Goal: Task Accomplishment & Management: Complete application form

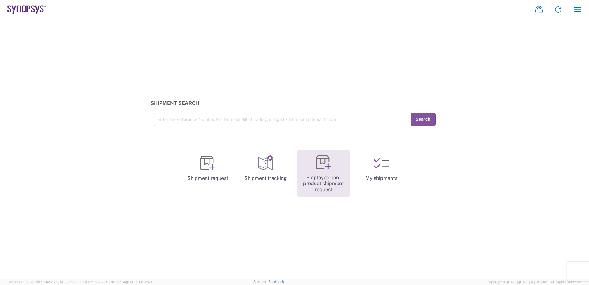
click at [337, 169] on link "Employee non-product shipment request" at bounding box center [323, 174] width 53 height 48
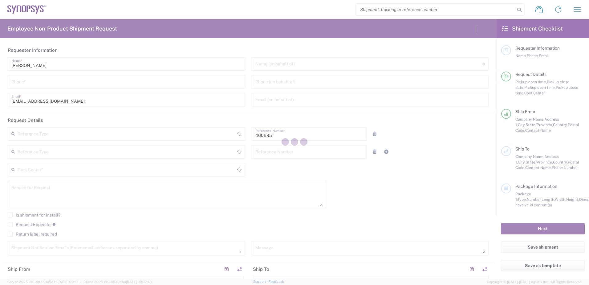
type input "Department"
type input "US01, SDG, M, HAPSOp 460695"
type input "[GEOGRAPHIC_DATA]"
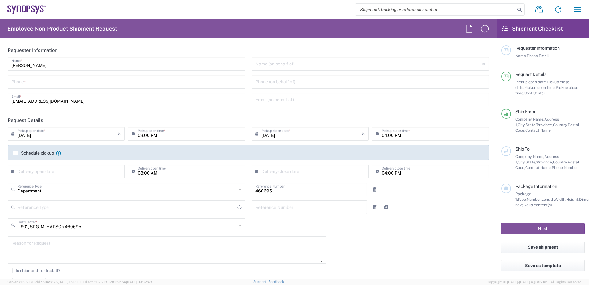
type input "[US_STATE]"
type input "Delivered at Place"
type input "[GEOGRAPHIC_DATA]"
type input "Headquarters USSV"
click at [33, 83] on input "tel" at bounding box center [126, 81] width 230 height 11
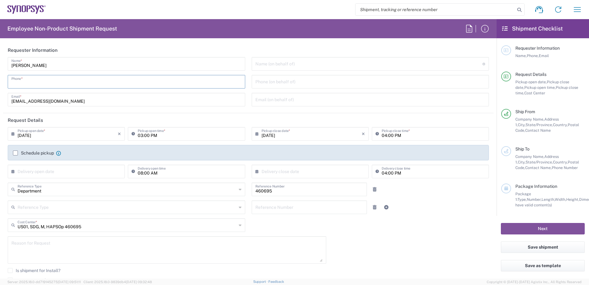
type input "6286667014"
type input "[EMAIL_ADDRESS][DOMAIN_NAME]"
type input "4086498039"
type input "Nvidia"
type input "[STREET_ADDRESS]"
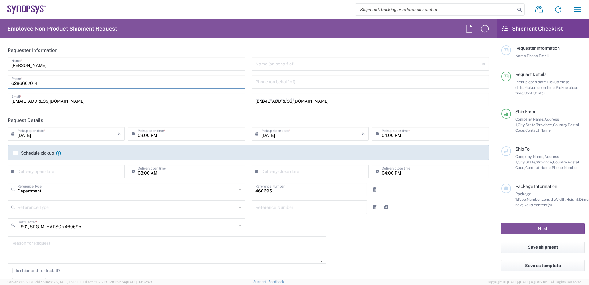
type input "[GEOGRAPHIC_DATA][PERSON_NAME]"
type input "[US_STATE]"
type input "95151"
type input "16505845000"
type input "[PERSON_NAME]"
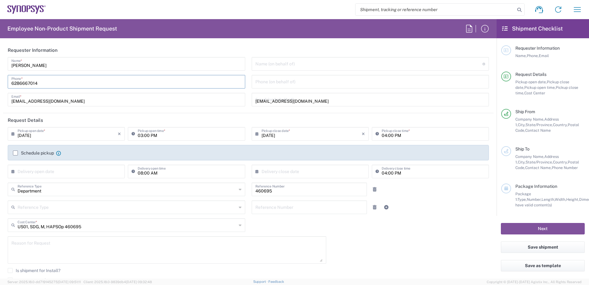
click at [43, 83] on input "6286667014" at bounding box center [126, 81] width 230 height 11
type input "6286667014"
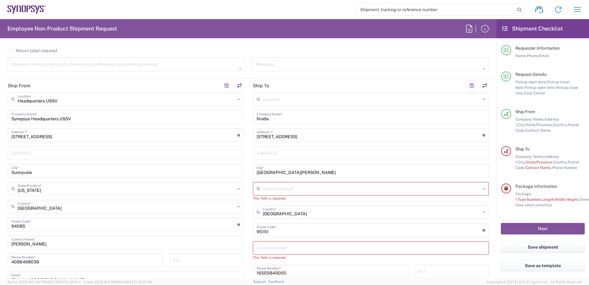
scroll to position [247, 0]
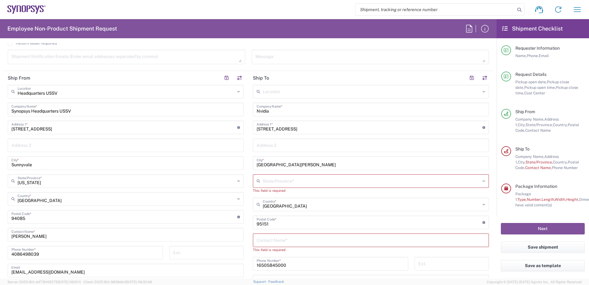
type input "6286667014"
click at [145, 111] on input "Synopsys Headquarters USSV" at bounding box center [125, 109] width 229 height 11
drag, startPoint x: 105, startPoint y: 110, endPoint x: -38, endPoint y: 109, distance: 143.0
click at [0, 109] on html "Shipment request Shipment tracking Employee non-product shipment request My shi…" at bounding box center [294, 142] width 589 height 285
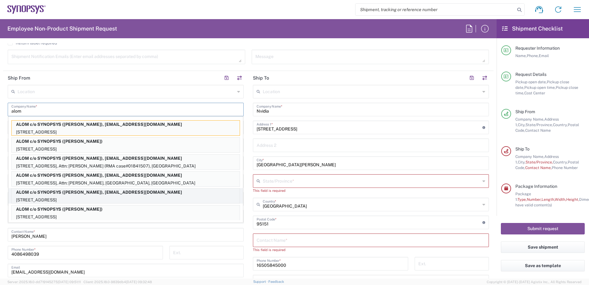
click at [91, 195] on p "ALOM c/o SYNOPSYS ([PERSON_NAME]), [EMAIL_ADDRESS][DOMAIN_NAME]" at bounding box center [126, 192] width 228 height 8
type input "ALOM c/o SYNOPSYS"
type input "[STREET_ADDRESS]"
type input "Fremont"
type input "94539"
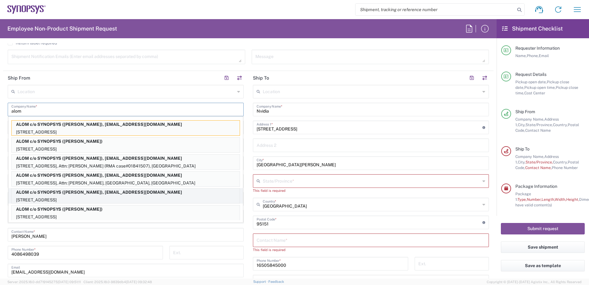
type input "[PERSON_NAME]"
type input "[EMAIL_ADDRESS][DOMAIN_NAME]"
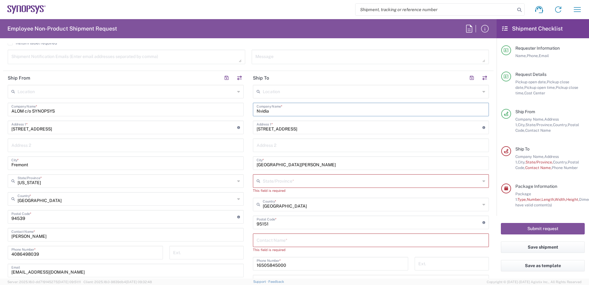
drag, startPoint x: 280, startPoint y: 111, endPoint x: 245, endPoint y: 111, distance: 35.4
click at [245, 111] on div "Ship From Location [GEOGRAPHIC_DATA] DE04 Agrate Brianza IT01 [GEOGRAPHIC_DATA]…" at bounding box center [248, 214] width 491 height 286
type input "f"
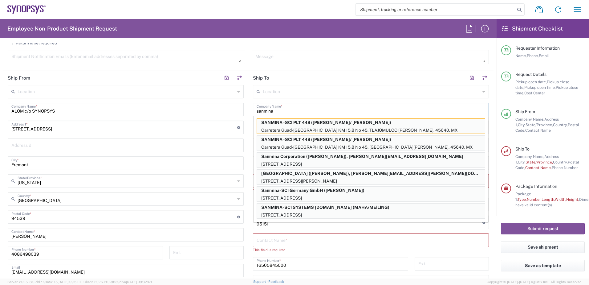
scroll to position [2, 0]
click at [320, 160] on p "[STREET_ADDRESS]" at bounding box center [371, 164] width 228 height 8
type input "Sanmina Corporation"
type input "60 E. Plumeria"
type input "san [PERSON_NAME]"
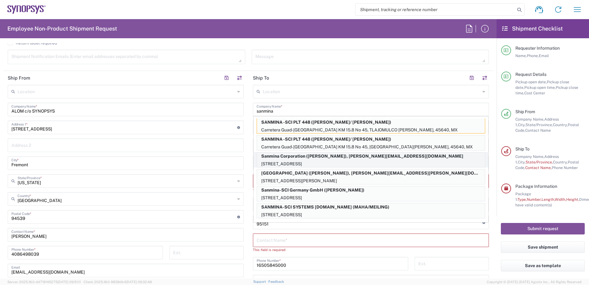
type input "[US_STATE]"
type input "95134"
type input "[PERSON_NAME]"
type input "9169908841"
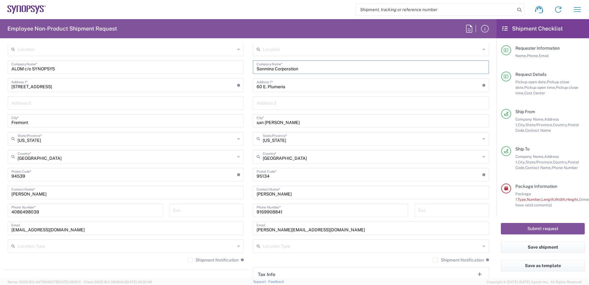
scroll to position [308, 0]
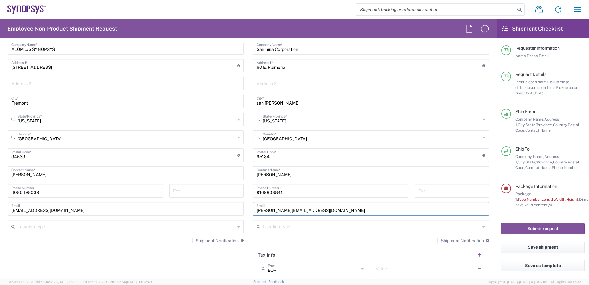
drag, startPoint x: 307, startPoint y: 209, endPoint x: 177, endPoint y: 209, distance: 129.8
click at [177, 209] on div "Ship From Location [GEOGRAPHIC_DATA] DE04 Agrate Brianza IT01 [GEOGRAPHIC_DATA]…" at bounding box center [248, 146] width 491 height 275
type input "[PERSON_NAME][EMAIL_ADDRESS][PERSON_NAME][DOMAIN_NAME]"
click at [194, 188] on form "Requester Information [PERSON_NAME] Name * [PHONE_NUMBER] Phone * [EMAIL_ADDRES…" at bounding box center [248, 160] width 497 height 235
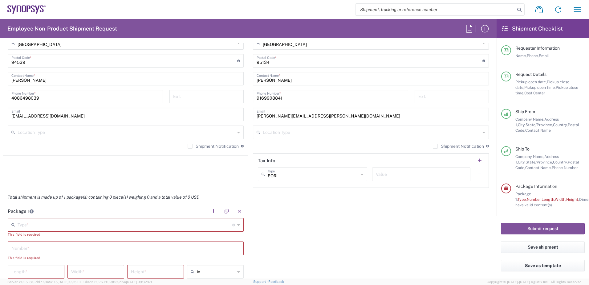
drag, startPoint x: 191, startPoint y: 188, endPoint x: 283, endPoint y: 202, distance: 93.0
click at [283, 202] on div "Total shipment is made up of 1 package(s) containing 0 piece(s) weighing 0 and …" at bounding box center [248, 197] width 497 height 14
click at [66, 219] on div "Type * Material used to package goods" at bounding box center [126, 225] width 236 height 14
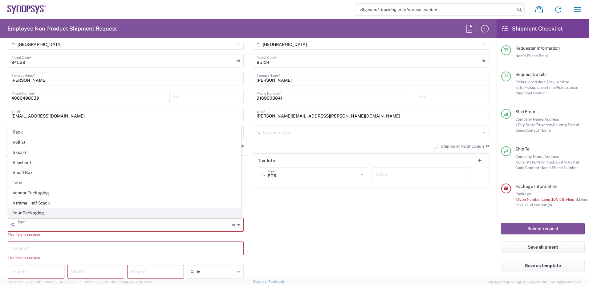
scroll to position [292, 0]
click at [39, 210] on span "Your Packaging" at bounding box center [124, 213] width 233 height 10
type input "Your Packaging"
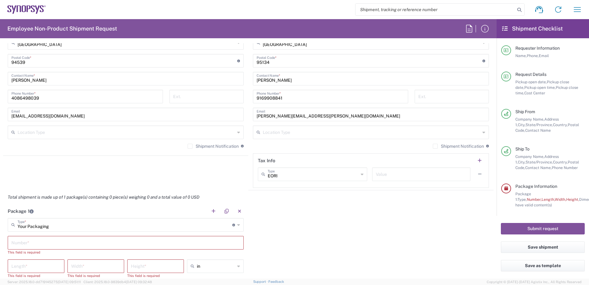
click at [38, 241] on input "text" at bounding box center [125, 242] width 229 height 11
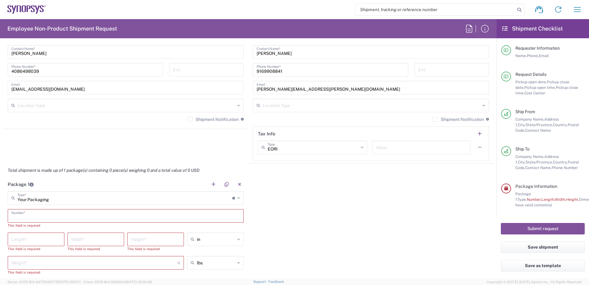
scroll to position [464, 0]
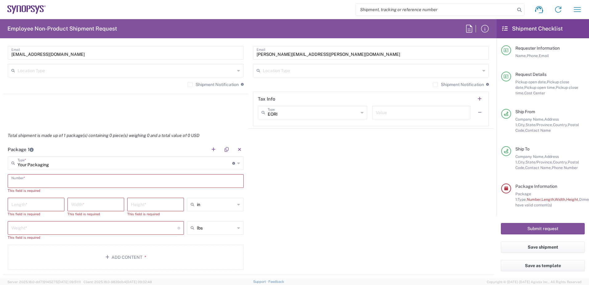
click at [34, 180] on input "text" at bounding box center [125, 180] width 229 height 11
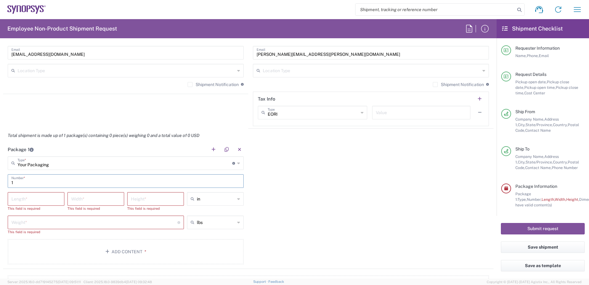
type input "1"
click at [37, 196] on input "number" at bounding box center [35, 198] width 49 height 11
type input "40"
click at [78, 198] on input "number" at bounding box center [95, 198] width 49 height 11
type input "44"
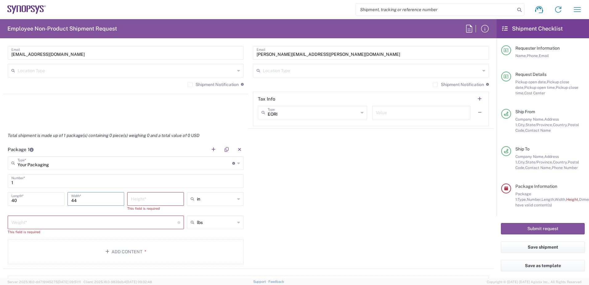
click at [149, 199] on input "number" at bounding box center [155, 198] width 49 height 11
type input "1"
type input "40"
click at [96, 219] on input "number" at bounding box center [94, 216] width 166 height 11
type input "100"
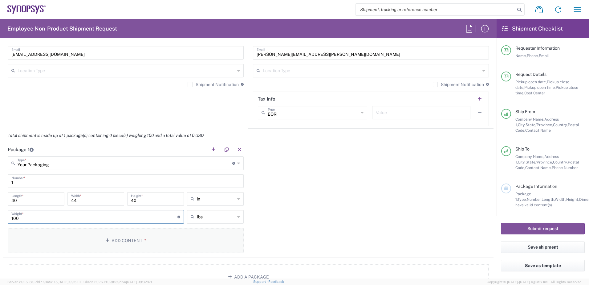
click at [120, 239] on button "Add Content *" at bounding box center [126, 240] width 236 height 25
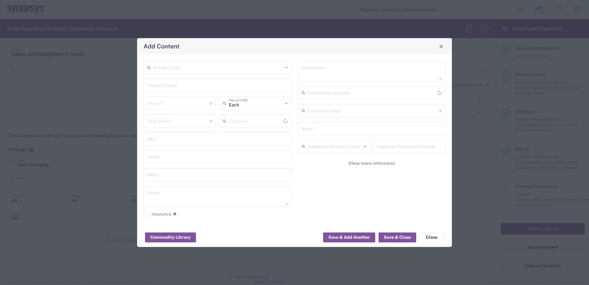
type input "US Dollar"
click at [200, 71] on input "text" at bounding box center [217, 67] width 129 height 11
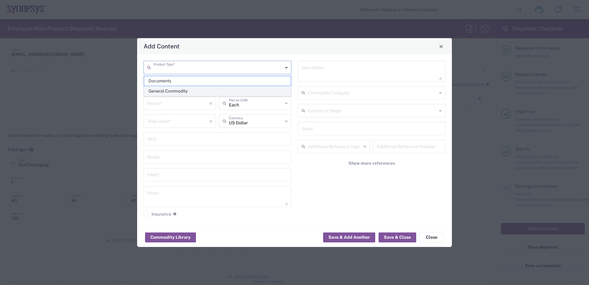
click at [178, 91] on span "General Commodity" at bounding box center [217, 91] width 147 height 10
type input "General Commodity"
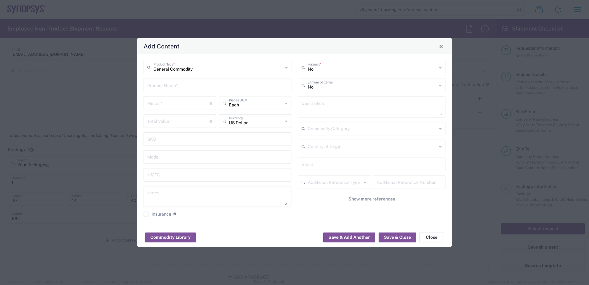
click at [176, 87] on input "text" at bounding box center [217, 85] width 141 height 11
click at [176, 99] on div "HW0924-000" at bounding box center [217, 100] width 147 height 10
type input "HW0924-000"
type textarea "HAPS-100 Module 12F -2"
click at [164, 104] on input "number" at bounding box center [178, 102] width 62 height 11
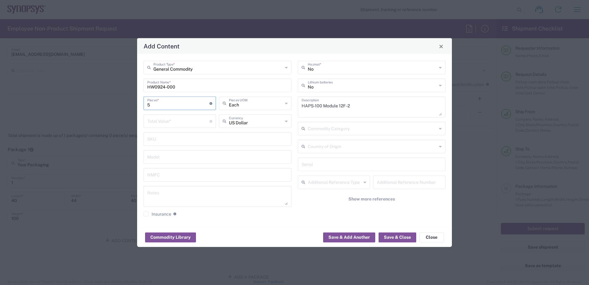
type input "5"
click at [167, 120] on input "number" at bounding box center [178, 120] width 62 height 11
type input "100000"
click at [182, 129] on div "100000 Total Value * Total value of all the pieces" at bounding box center [180, 123] width 76 height 18
click at [315, 163] on input "text" at bounding box center [372, 163] width 141 height 11
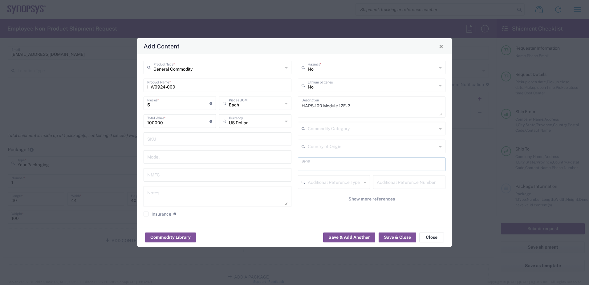
paste input "C003687 C003689 C004162 C003690 C004163"
type input "C003687 C003689 C004162 C003690 C004163"
click at [395, 236] on button "Save & Close" at bounding box center [398, 237] width 38 height 10
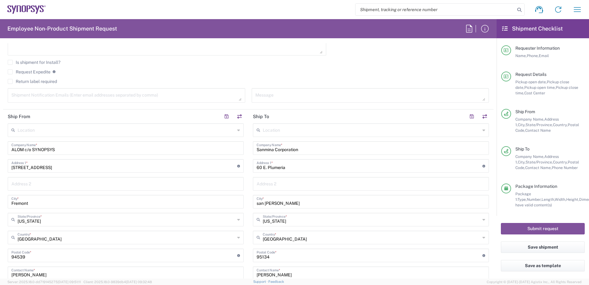
scroll to position [125, 0]
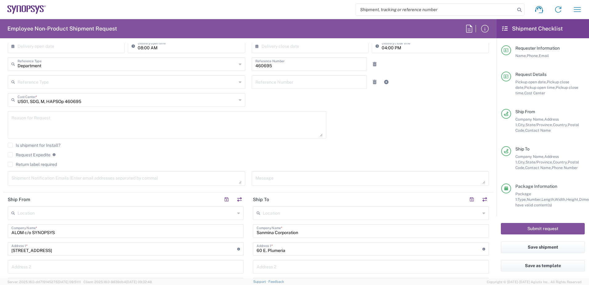
click at [22, 123] on textarea at bounding box center [166, 125] width 311 height 24
paste textarea "Please move the following RMA units from ALOM to Sanmina SJ Attn: [PERSON_NAME]"
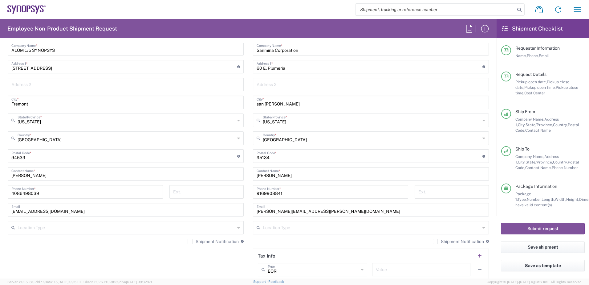
scroll to position [370, 0]
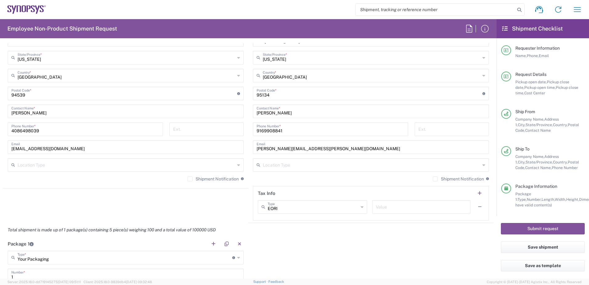
click at [188, 178] on label "Shipment Notification" at bounding box center [213, 178] width 51 height 5
click at [190, 179] on input "Shipment Notification" at bounding box center [190, 179] width 0 height 0
click at [433, 177] on label "Shipment Notification" at bounding box center [458, 178] width 51 height 5
click at [436, 179] on input "Shipment Notification" at bounding box center [436, 179] width 0 height 0
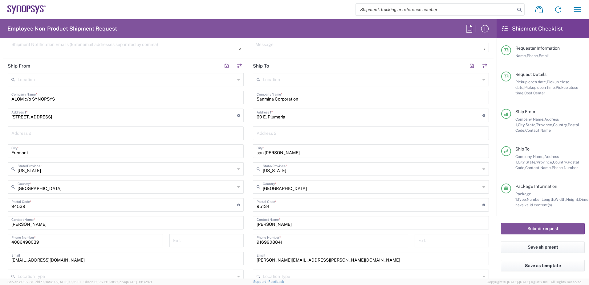
scroll to position [185, 0]
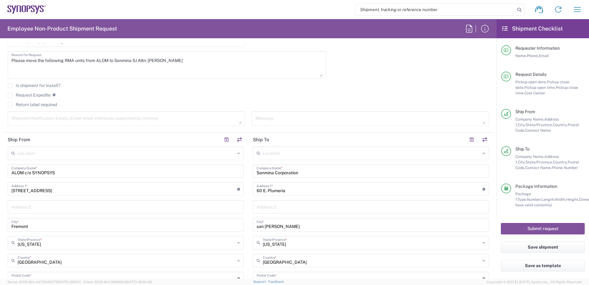
click at [51, 69] on textarea "Please move the following RMA units from ALOM to Sanmina SJ Attn: [PERSON_NAME]" at bounding box center [166, 65] width 311 height 24
click at [180, 56] on textarea "Please move the following RMA units from ALOM to Sanmina SJ Attn: [PERSON_NAME]" at bounding box center [166, 65] width 311 height 24
paste textarea "C003687 C003689 C004162 C003690 C004163"
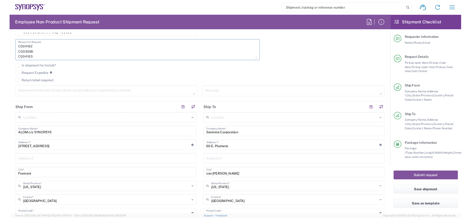
scroll to position [0, 0]
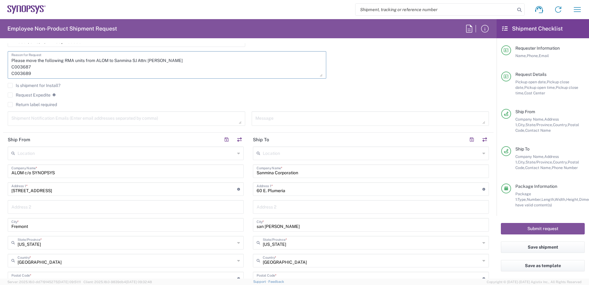
click at [174, 62] on textarea "Please move the following RMA units from ALOM to Sanmina SJ Attn: [PERSON_NAME]…" at bounding box center [166, 65] width 311 height 24
click at [183, 61] on textarea "Please move the following RMA units from ALOM to Sanmina SJ Attn: [PERSON_NAME]…" at bounding box center [166, 65] width 311 height 24
click at [197, 66] on textarea "Please move the following RMA units from ALOM to Sanmina SJ Attn: [PERSON_NAME]…" at bounding box center [166, 65] width 311 height 24
type textarea "Please move the following RMA units from ALOM to Sanmina SJ Attn: [PERSON_NAME]…"
click at [545, 228] on button "Submit request" at bounding box center [543, 228] width 84 height 11
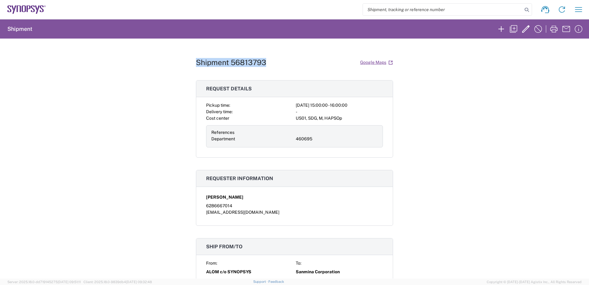
drag, startPoint x: 196, startPoint y: 61, endPoint x: 263, endPoint y: 65, distance: 67.3
click at [263, 65] on h1 "Shipment 56813793" at bounding box center [231, 62] width 70 height 9
copy h1 "Shipment 56813793"
click at [255, 64] on h1 "Shipment 56813793" at bounding box center [231, 62] width 70 height 9
drag, startPoint x: 265, startPoint y: 63, endPoint x: 192, endPoint y: 64, distance: 72.4
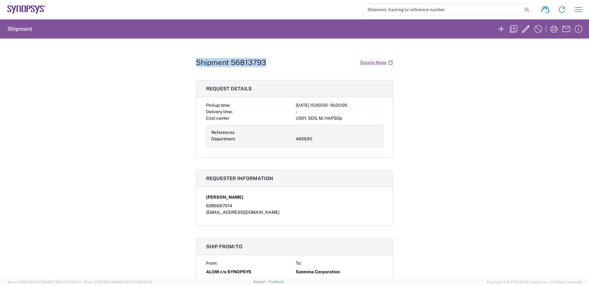
click at [192, 64] on div "Shipment 56813793 Google Maps Request details Pickup time: [DATE] 15:00:00 - 16…" at bounding box center [294, 159] width 589 height 240
copy h1 "Shipment 56813793"
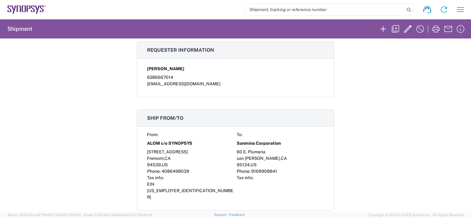
scroll to position [129, 0]
click at [397, 28] on icon "button" at bounding box center [396, 29] width 10 height 10
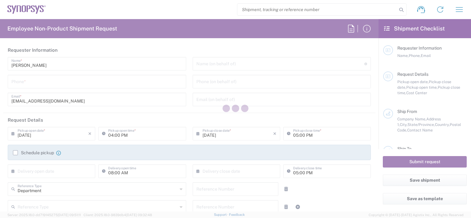
type input "6286667014"
type input "[EMAIL_ADDRESS][DOMAIN_NAME]"
type input "03:00 PM"
type input "04:00 PM"
type input "460695"
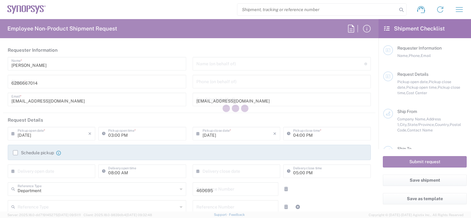
type textarea "Please move the following RMA units from ALOM to Sanmina SJ Attn: [PERSON_NAME]…"
type textarea "[EMAIL_ADDRESS][DOMAIN_NAME]"
type input "ALOM c/o SYNOPSYS"
type input "[STREET_ADDRESS]"
type input "Fremont"
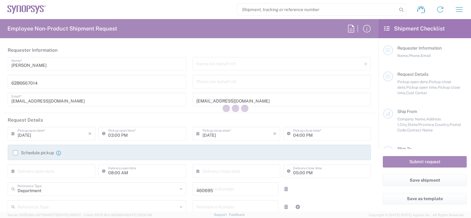
type input "[US_STATE]"
type input "94539"
type input "[PERSON_NAME]"
type input "4086498039"
type input "[EMAIL_ADDRESS][DOMAIN_NAME]"
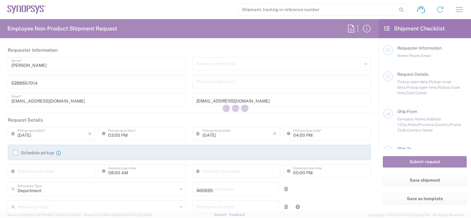
type input "Sanmina Corporation"
type input "60 E. Plumeria"
type input "san [PERSON_NAME]"
type input "[US_STATE]"
type input "95134"
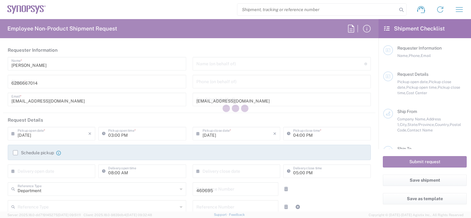
type input "[PERSON_NAME]"
type input "9169908841"
type input "[PERSON_NAME][EMAIL_ADDRESS][PERSON_NAME][DOMAIN_NAME]"
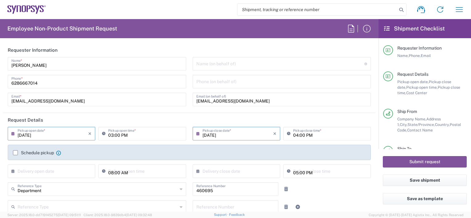
type input "US01, SDG, M, HAPSOp 460695"
type input "Your Packaging"
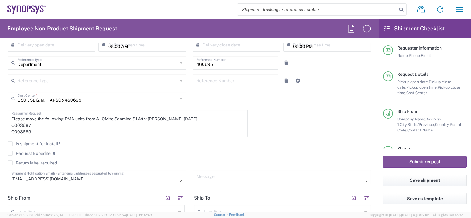
scroll to position [127, 0]
drag, startPoint x: 11, startPoint y: 125, endPoint x: 43, endPoint y: 132, distance: 33.2
click at [43, 132] on div "Please move the following RMA units from ALOM to Sanmina SJ Attn: [PERSON_NAME]…" at bounding box center [128, 122] width 240 height 27
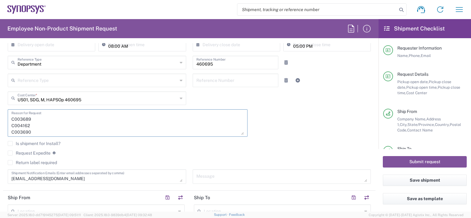
scroll to position [19, 0]
drag, startPoint x: 12, startPoint y: 124, endPoint x: 44, endPoint y: 145, distance: 38.4
click at [44, 145] on div "[DATE] × Pickup open date * Cancel Apply 03:00 PM Pickup open time * [DATE] × P…" at bounding box center [190, 94] width 370 height 188
paste textarea "E072947 E015289 E076050 E069855"
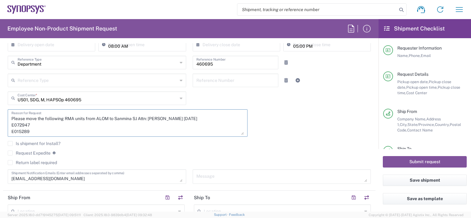
drag, startPoint x: 168, startPoint y: 118, endPoint x: 151, endPoint y: 120, distance: 17.0
click at [151, 120] on textarea "Please move the following RMA units from ALOM to Sanmina SJ Attn: [PERSON_NAME]…" at bounding box center [127, 123] width 232 height 24
click at [159, 118] on textarea "Please move the following RMA units from ALOM to Sanmina SJ Attn: Billyon [DATE…" at bounding box center [127, 123] width 232 height 24
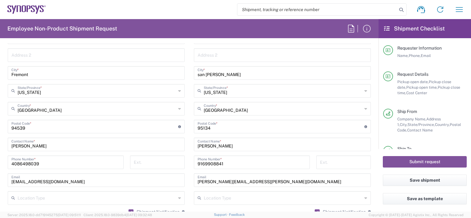
scroll to position [337, 0]
type textarea "Please move the following RMA units from ALOM to Sanmina SJ Attn: [PERSON_NAME]…"
drag, startPoint x: 227, startPoint y: 145, endPoint x: 158, endPoint y: 141, distance: 69.2
click at [158, 141] on div "Ship From Location [GEOGRAPHIC_DATA] DE04 Agrate Brianza IT01 [GEOGRAPHIC_DATA]…" at bounding box center [189, 118] width 372 height 275
type input "[PERSON_NAME]"
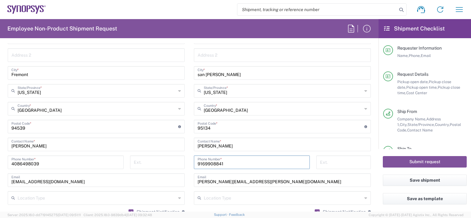
click at [232, 163] on input "9169908841" at bounding box center [252, 162] width 108 height 11
drag, startPoint x: 247, startPoint y: 183, endPoint x: 137, endPoint y: 188, distance: 110.1
click at [137, 188] on div "Ship From Location [GEOGRAPHIC_DATA] DE04 Agrate Brianza IT01 [GEOGRAPHIC_DATA]…" at bounding box center [189, 118] width 372 height 275
type input "[PERSON_NAME][EMAIL_ADDRESS][DOMAIN_NAME]"
type input "[PERSON_NAME]"
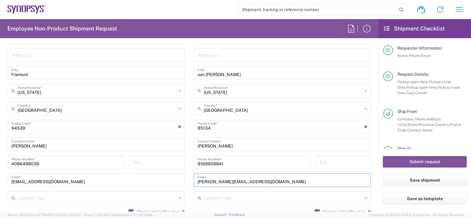
click at [243, 152] on div "Location [GEOGRAPHIC_DATA] DE04 Agrate Brianza IT01 [GEOGRAPHIC_DATA] DE02 [GEO…" at bounding box center [282, 124] width 177 height 259
click at [198, 145] on input "[PERSON_NAME]" at bounding box center [283, 144] width 170 height 11
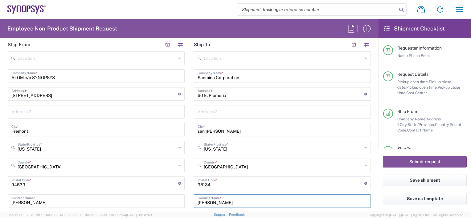
scroll to position [328, 0]
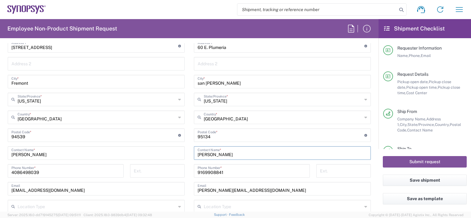
click at [218, 156] on input "[PERSON_NAME]" at bounding box center [283, 152] width 170 height 11
type input "[PERSON_NAME]"
click at [237, 171] on input "9169908841" at bounding box center [252, 170] width 108 height 11
type input "9169908841"
click at [242, 178] on div "[PHONE_NUMBER] Phone Number *" at bounding box center [252, 173] width 122 height 18
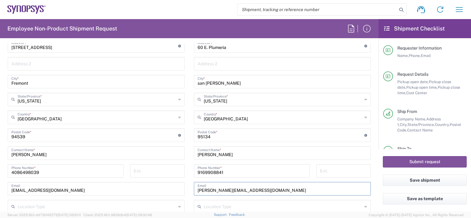
click at [245, 192] on input "[PERSON_NAME][EMAIL_ADDRESS][DOMAIN_NAME]" at bounding box center [283, 188] width 170 height 11
type input "[PERSON_NAME][EMAIL_ADDRESS][DOMAIN_NAME]"
click at [257, 181] on div "[PHONE_NUMBER] Phone Number *" at bounding box center [252, 173] width 122 height 18
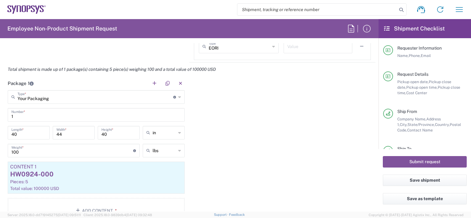
scroll to position [531, 0]
click at [70, 169] on div "HW0924-000" at bounding box center [96, 173] width 172 height 9
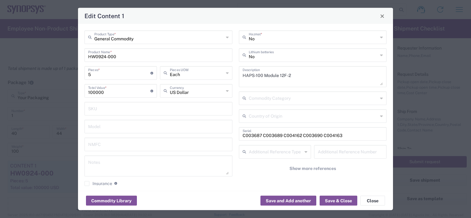
click at [101, 77] on input "5" at bounding box center [119, 72] width 62 height 11
type input "3"
type input "300000"
type input "3"
drag, startPoint x: 111, startPoint y: 95, endPoint x: 67, endPoint y: 87, distance: 44.4
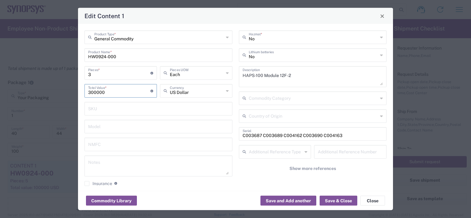
click at [67, 87] on div "Edit Content 1 General Commodity Product Type * HW0924-000 Product Name * 3 Pie…" at bounding box center [235, 109] width 471 height 218
type input "100000"
drag, startPoint x: 343, startPoint y: 134, endPoint x: 227, endPoint y: 137, distance: 116.5
click at [227, 137] on div "General Commodity Product Type * HW0924-000 Product Name * 3 Pieces * Number of…" at bounding box center [235, 111] width 309 height 160
paste input "E072947 E015289 E076050 E069855"
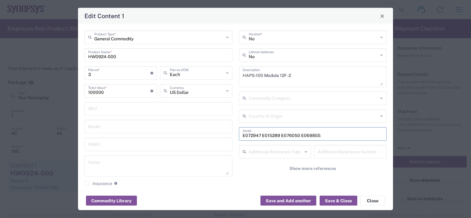
drag, startPoint x: 260, startPoint y: 134, endPoint x: 176, endPoint y: 133, distance: 83.8
click at [176, 133] on div "General Commodity Product Type * HW0924-000 Product Name * 3 Pieces * Number of…" at bounding box center [235, 111] width 309 height 160
type input "E015289 E076050 E069855"
click at [106, 57] on input "HW0924-000" at bounding box center [158, 54] width 141 height 11
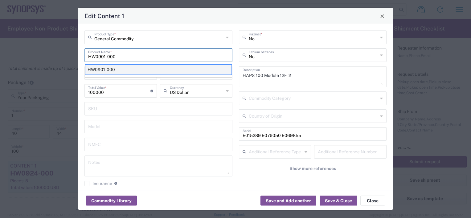
type input "HW0901-000"
click at [175, 72] on div "HW0901-000" at bounding box center [158, 69] width 147 height 10
type input "36228.28"
type textarea "ZeBu EP1 Elite Module 4F -1 HW"
type input "[GEOGRAPHIC_DATA]"
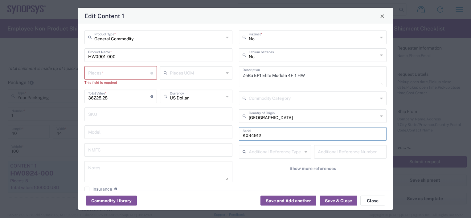
drag, startPoint x: 268, startPoint y: 136, endPoint x: 201, endPoint y: 135, distance: 66.6
click at [201, 135] on div "General Commodity Product Type * HW0901-000 Product Name * Pieces * Number of p…" at bounding box center [235, 114] width 309 height 166
paste input "E072947 E015289 E076050 E069855"
type input "E072947 E015289 E076050 E069855"
click at [110, 75] on input "number" at bounding box center [119, 72] width 62 height 11
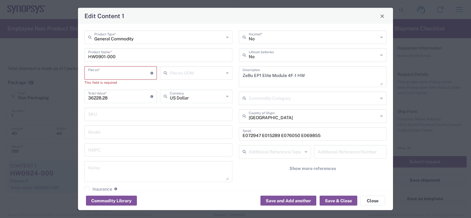
type input "3"
type input "108684.84"
type input "3"
click at [261, 134] on input "E072947 E015289 E076050 E069855" at bounding box center [313, 133] width 141 height 11
click at [259, 133] on input "E072947 E015289 E076050 E069855" at bounding box center [313, 133] width 141 height 11
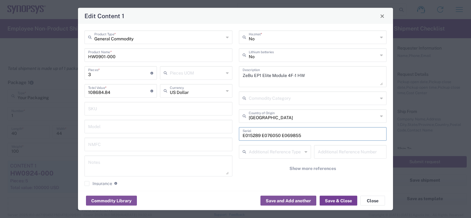
type input "E015289 E076050 E069855"
click at [343, 203] on button "Save & Close" at bounding box center [339, 201] width 38 height 10
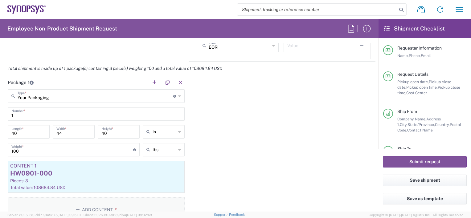
click at [91, 203] on button "Add Content *" at bounding box center [96, 209] width 177 height 25
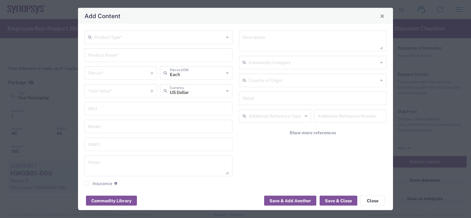
click at [117, 41] on input "text" at bounding box center [158, 36] width 129 height 11
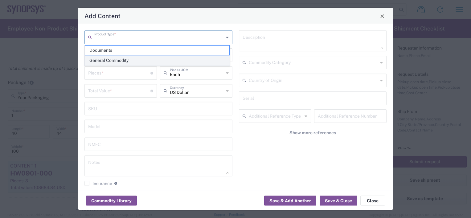
click at [117, 60] on span "General Commodity" at bounding box center [157, 61] width 144 height 10
type input "General Commodity"
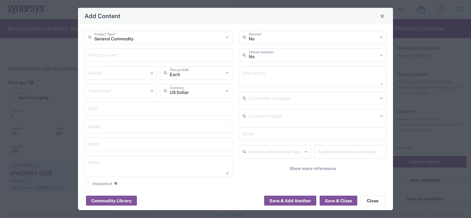
click at [116, 59] on input "text" at bounding box center [158, 54] width 141 height 11
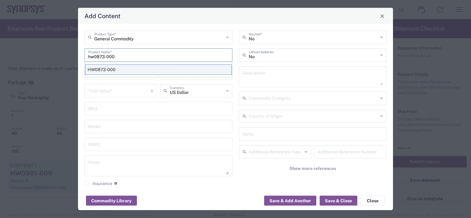
click at [133, 70] on div "HW0873-000" at bounding box center [158, 69] width 147 height 10
type input "HW0873-000"
type textarea "HW0873-000"
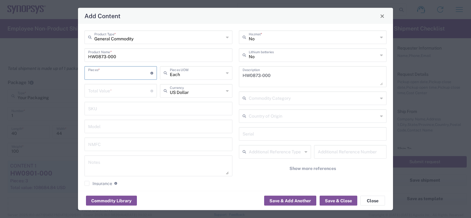
click at [121, 72] on input "number" at bounding box center [119, 72] width 62 height 11
type input "1"
click at [120, 90] on input "number" at bounding box center [119, 90] width 62 height 11
type input "2"
type input "36000"
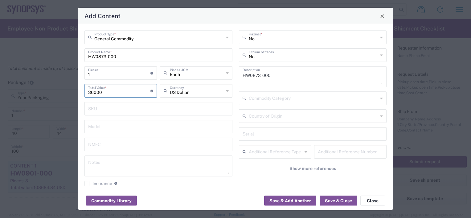
click at [269, 133] on input "text" at bounding box center [313, 133] width 141 height 11
paste input "E072947 E015289 E076050 E069855"
drag, startPoint x: 319, startPoint y: 137, endPoint x: 259, endPoint y: 135, distance: 59.8
click at [259, 135] on input "E072947 E015289 E076050 E069855" at bounding box center [313, 133] width 141 height 11
type input "E072947"
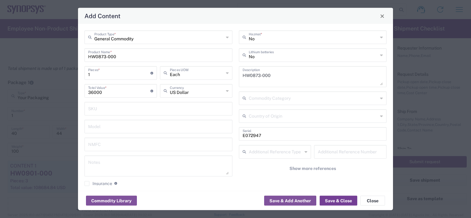
click at [334, 200] on button "Save & Close" at bounding box center [339, 201] width 38 height 10
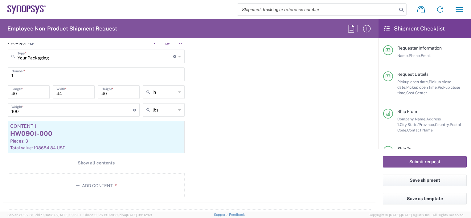
scroll to position [572, 0]
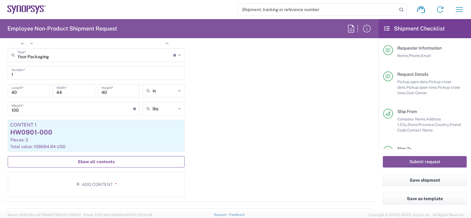
click at [106, 160] on span "Show all contents" at bounding box center [96, 162] width 37 height 6
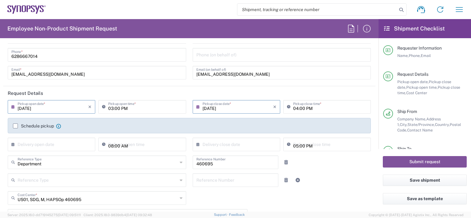
scroll to position [0, 0]
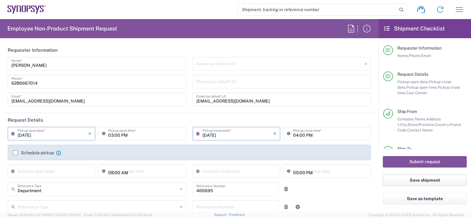
click at [414, 180] on button "Save shipment" at bounding box center [425, 180] width 84 height 11
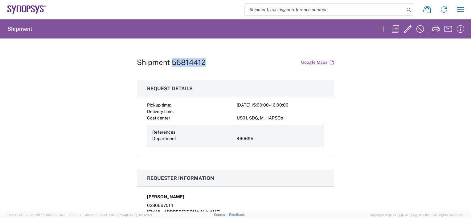
drag, startPoint x: 170, startPoint y: 63, endPoint x: 203, endPoint y: 65, distance: 33.7
click at [203, 65] on div "Shipment 56814412 Google Maps" at bounding box center [235, 62] width 197 height 11
drag, startPoint x: 138, startPoint y: 64, endPoint x: 151, endPoint y: 64, distance: 12.9
click at [151, 64] on h1 "Shipment 56814412" at bounding box center [171, 62] width 69 height 9
drag, startPoint x: 151, startPoint y: 64, endPoint x: 205, endPoint y: 62, distance: 54.0
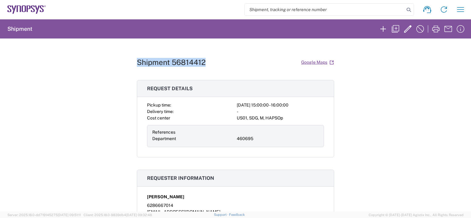
click at [205, 62] on div "Shipment 56814412 Google Maps" at bounding box center [235, 62] width 197 height 11
copy h1 "Shipment 56814412"
click at [196, 62] on h1 "Shipment 56814412" at bounding box center [171, 62] width 69 height 9
drag, startPoint x: 203, startPoint y: 61, endPoint x: 170, endPoint y: 65, distance: 33.2
click at [170, 65] on div "Shipment 56814412 Google Maps" at bounding box center [235, 62] width 197 height 11
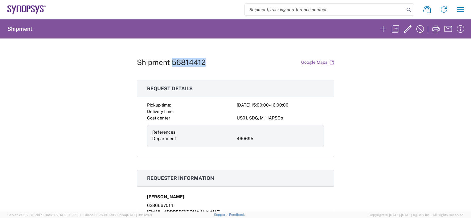
copy h1 "56814412"
